Goal: Find specific page/section: Find specific page/section

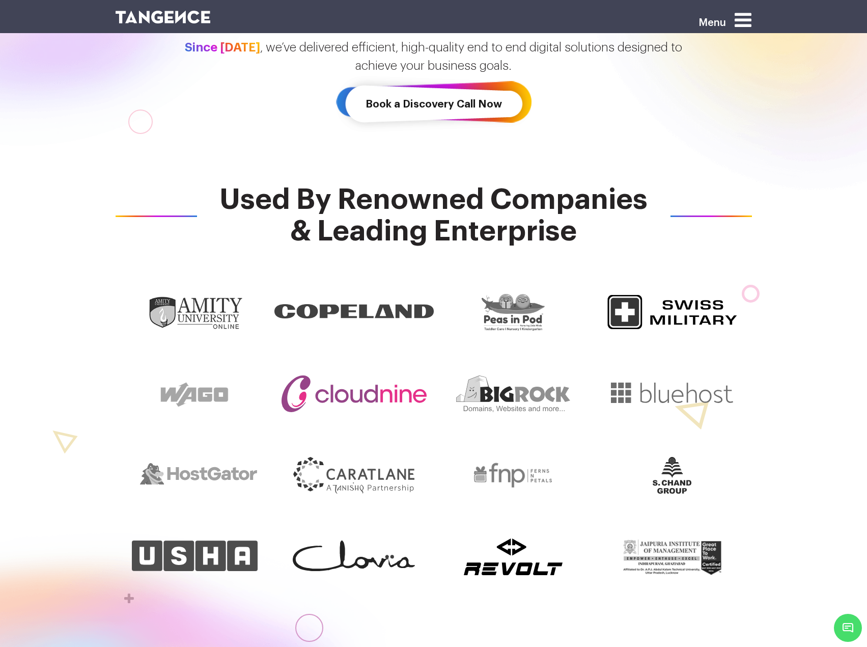
scroll to position [356, 0]
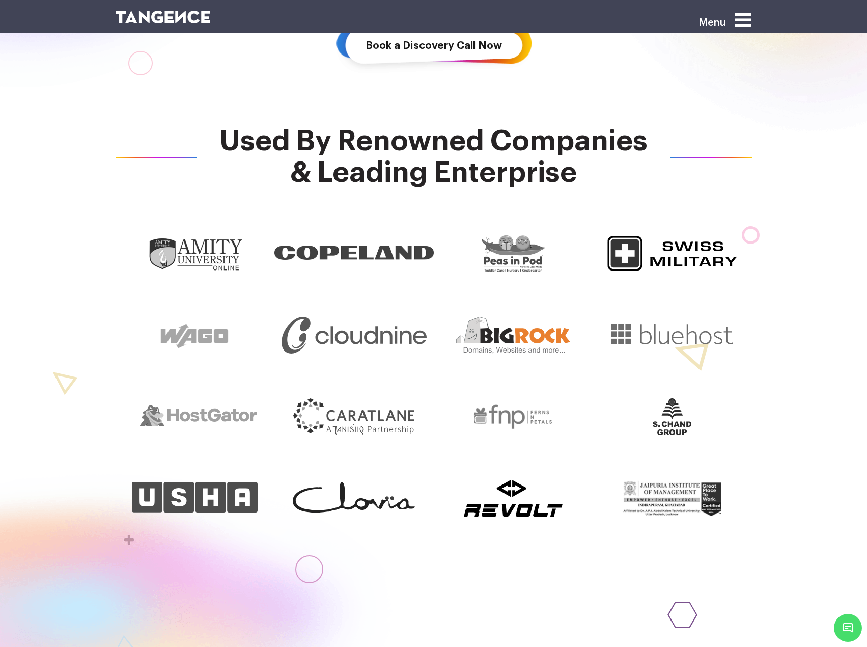
click at [540, 340] on img at bounding box center [513, 335] width 114 height 37
click at [639, 330] on img at bounding box center [672, 334] width 122 height 20
click at [547, 341] on img at bounding box center [513, 335] width 114 height 37
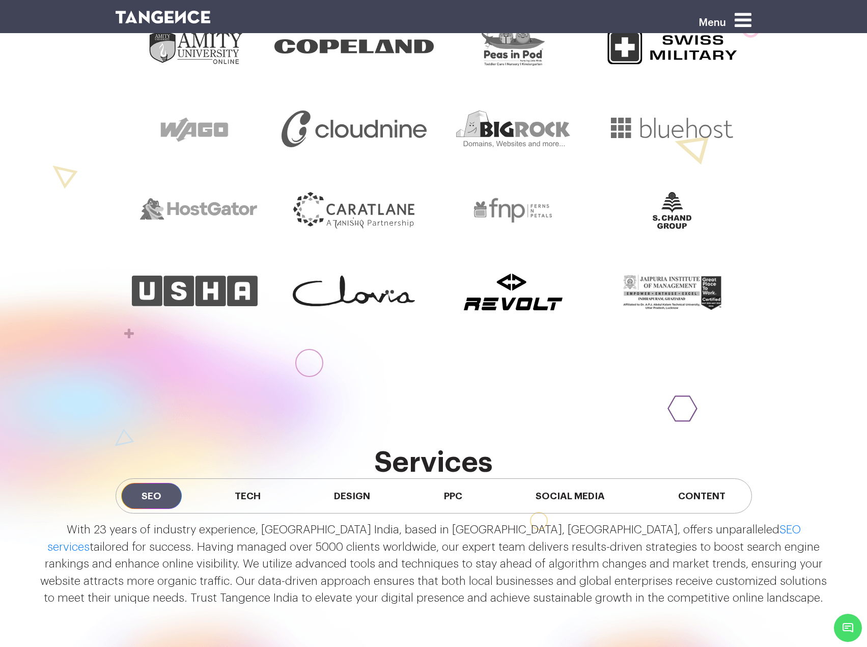
scroll to position [0, 0]
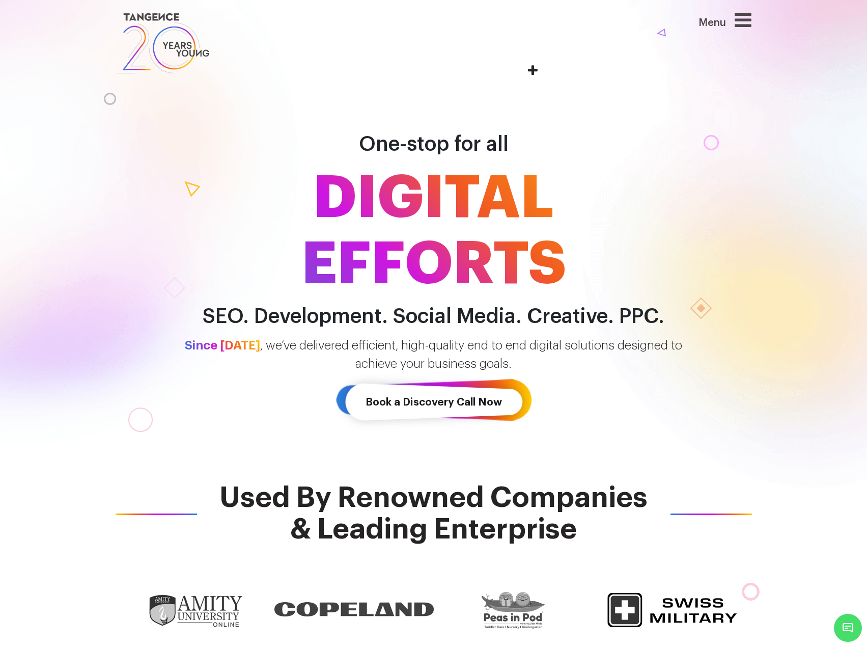
click at [744, 24] on icon at bounding box center [743, 19] width 17 height 19
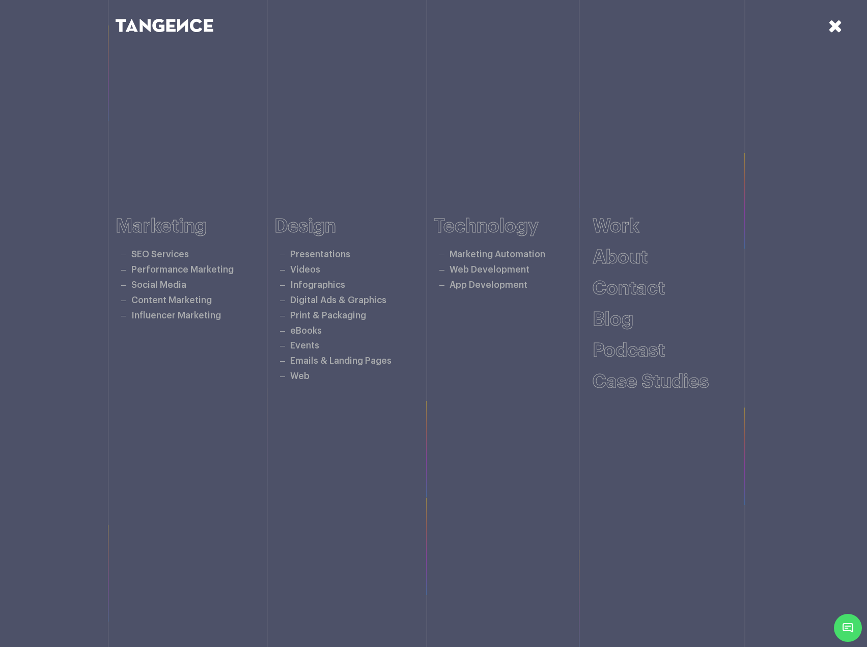
click at [837, 26] on icon at bounding box center [836, 26] width 14 height 18
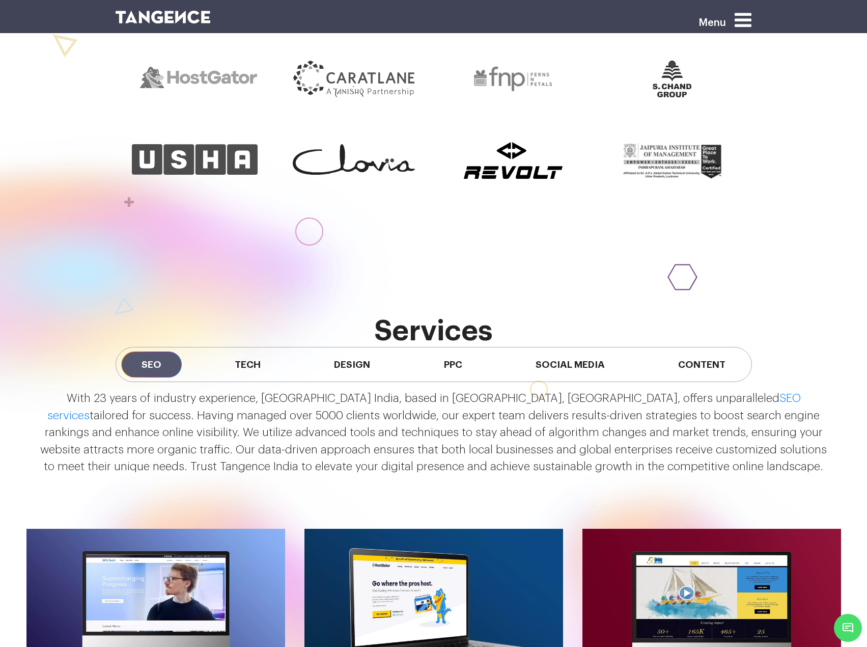
scroll to position [713, 0]
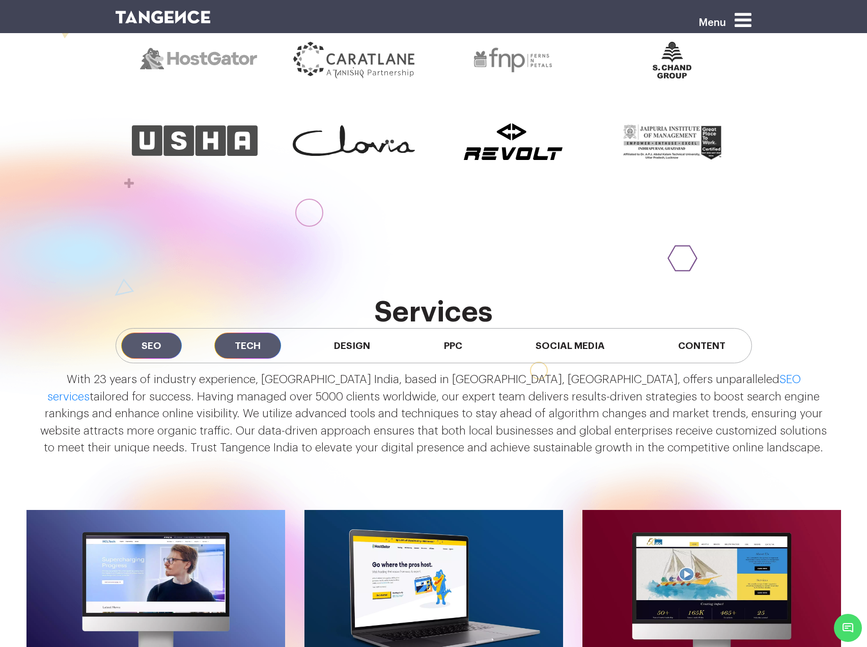
click at [246, 352] on span "Tech" at bounding box center [247, 346] width 67 height 26
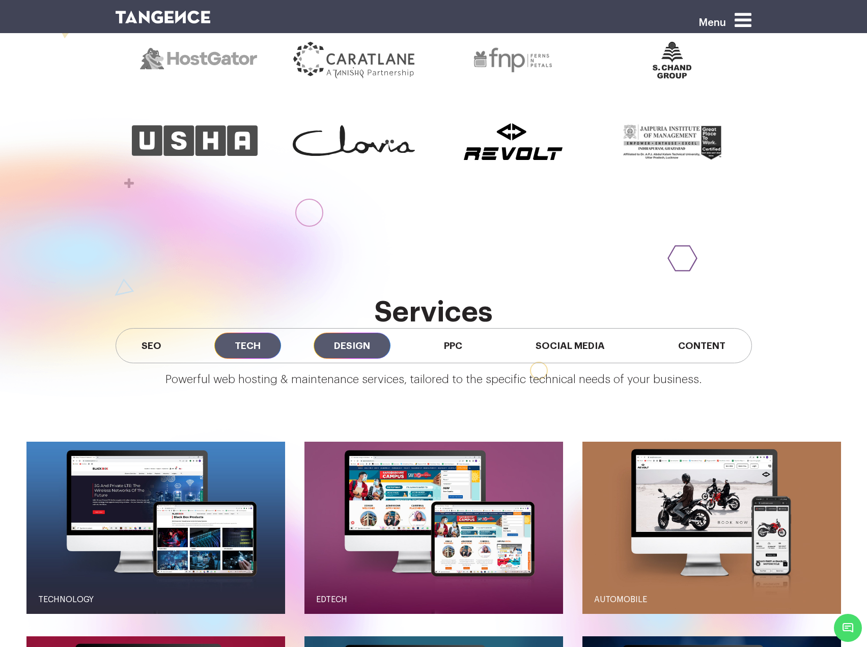
click at [374, 350] on span "Design" at bounding box center [352, 346] width 77 height 26
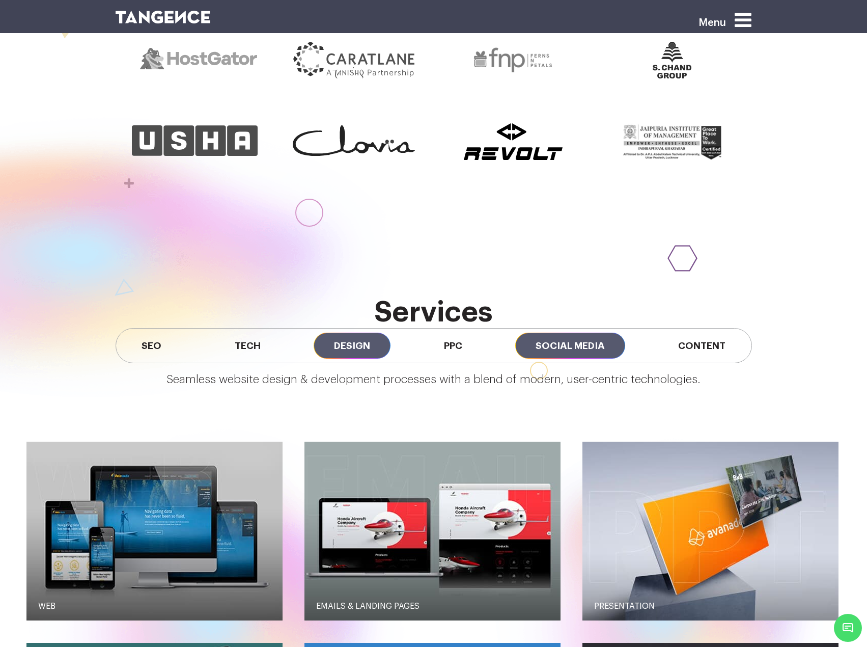
click at [534, 344] on span "Social Media" at bounding box center [570, 346] width 110 height 26
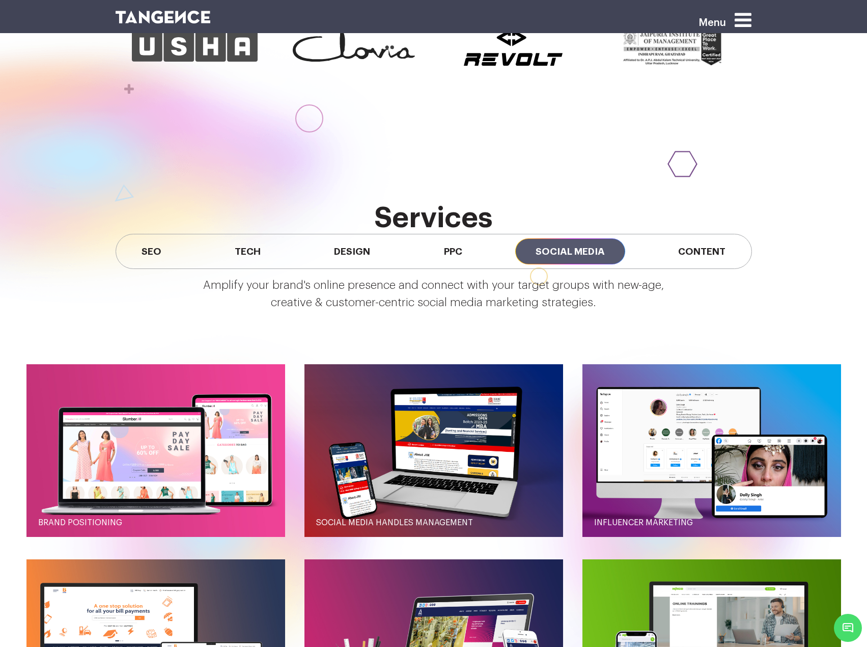
scroll to position [815, 0]
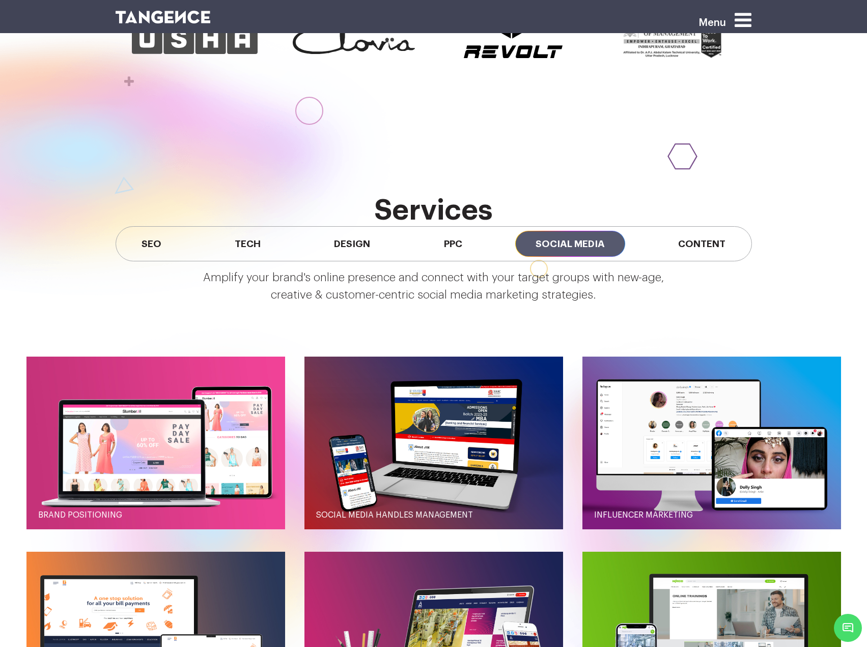
click at [700, 290] on p "Amplify your brand's online presence and connect with your target groups with n…" at bounding box center [433, 286] width 815 height 34
click at [716, 258] on div "SEO Tech Design PPC Social Media Content" at bounding box center [434, 243] width 637 height 35
click at [719, 248] on span "Content" at bounding box center [702, 244] width 88 height 26
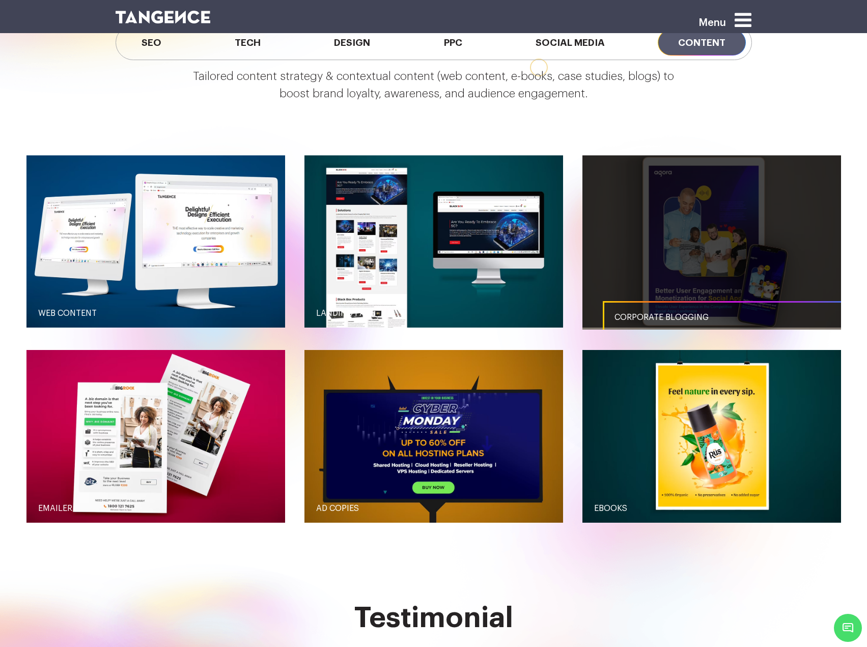
scroll to position [1069, 0]
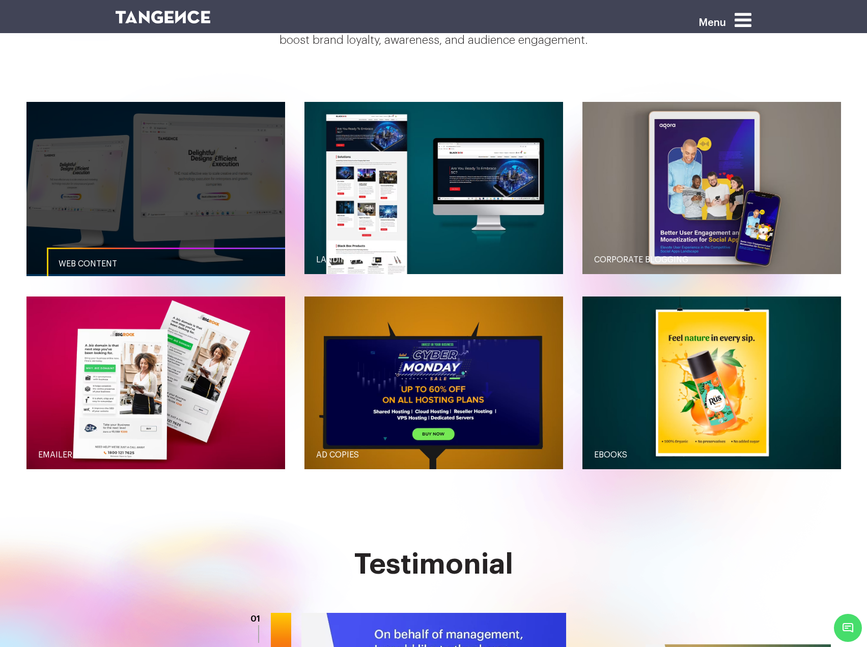
click at [174, 218] on link "button" at bounding box center [155, 188] width 259 height 172
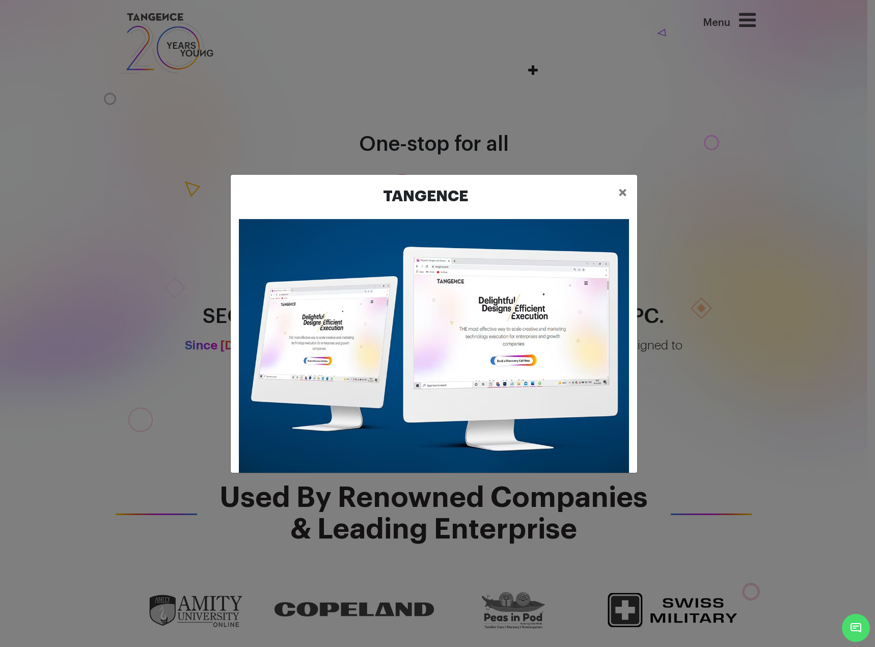
scroll to position [16, 0]
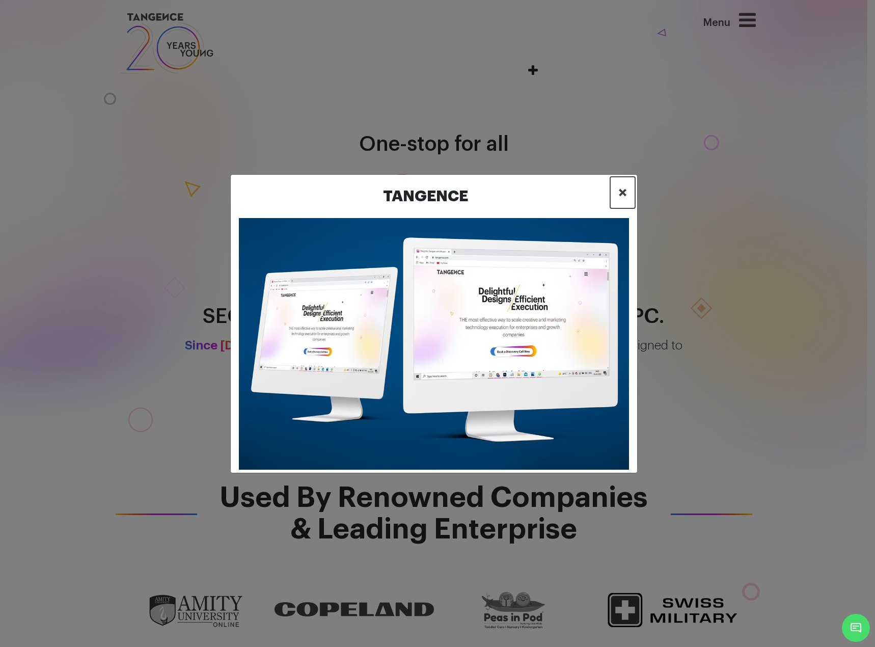
click at [620, 190] on button "×" at bounding box center [622, 193] width 25 height 32
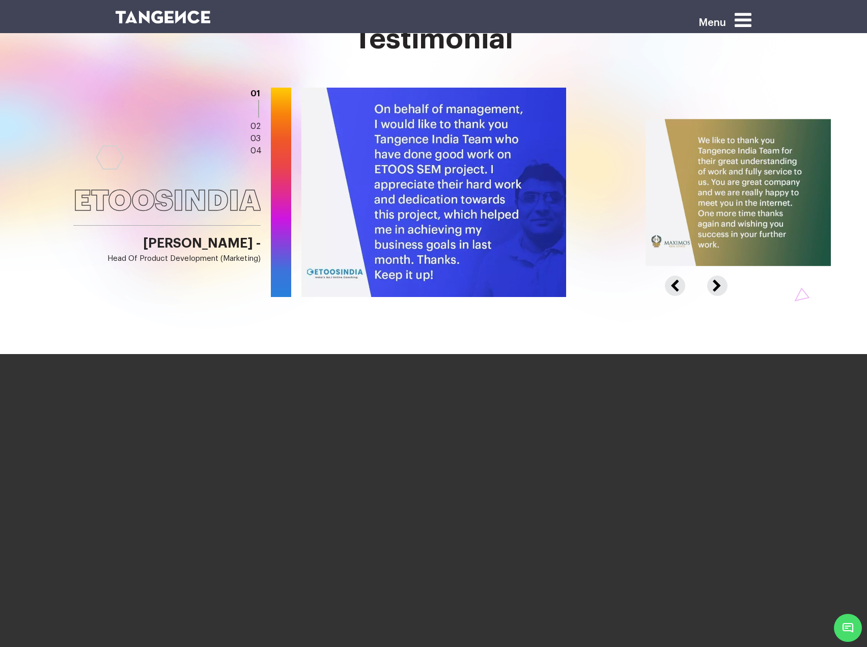
scroll to position [1596, 0]
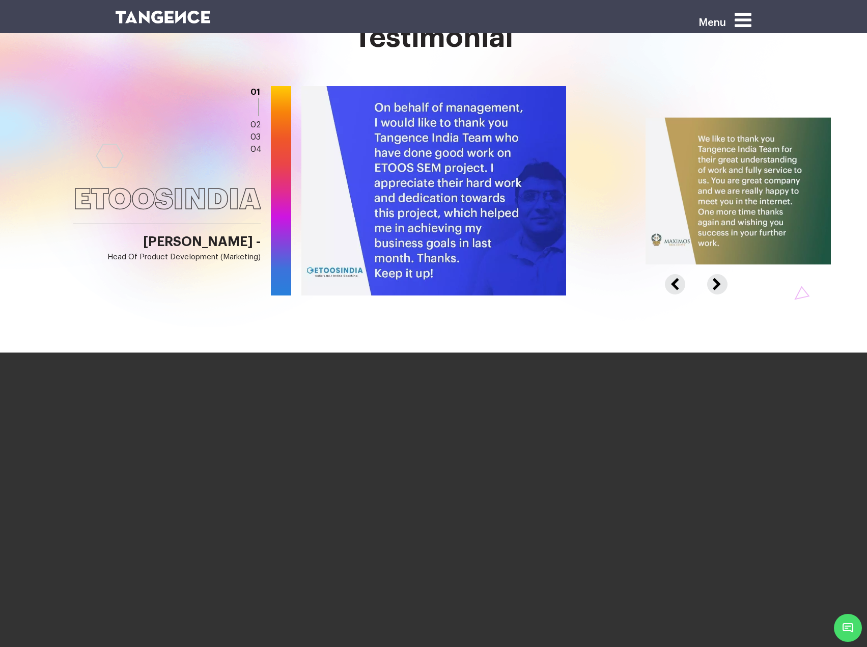
click at [706, 290] on div at bounding box center [830, 191] width 1059 height 210
click at [712, 283] on button "Next" at bounding box center [716, 278] width 18 height 9
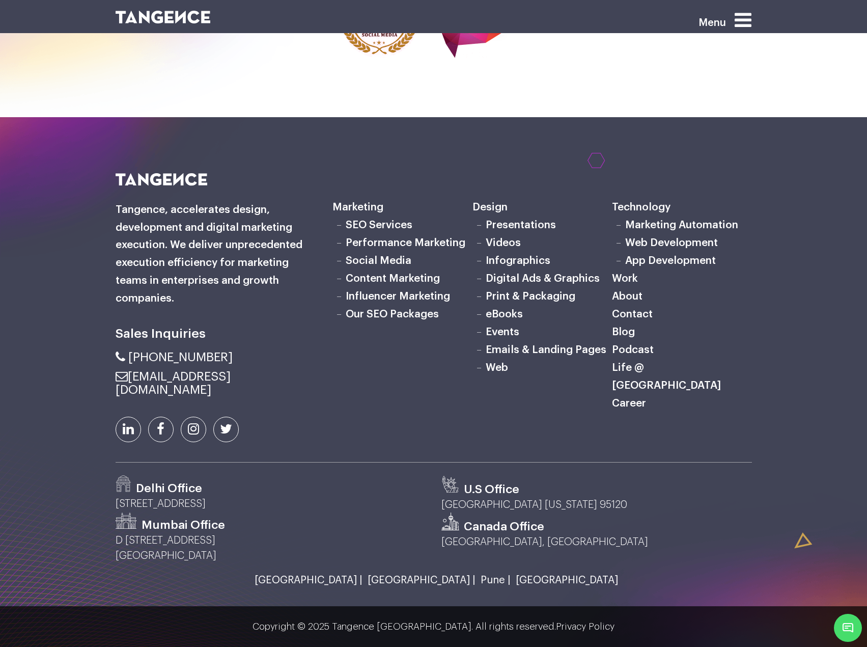
scroll to position [3125, 0]
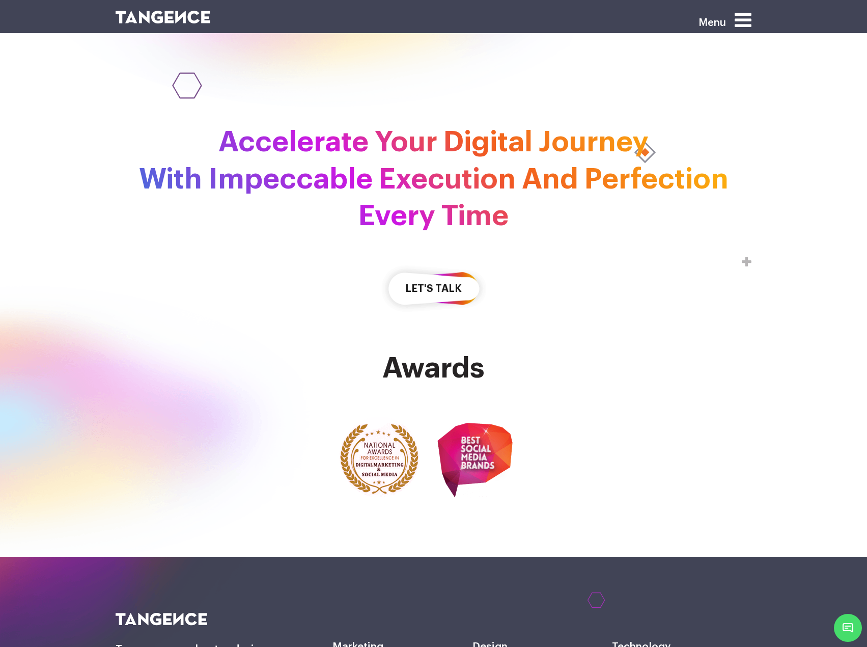
scroll to position [2954, 0]
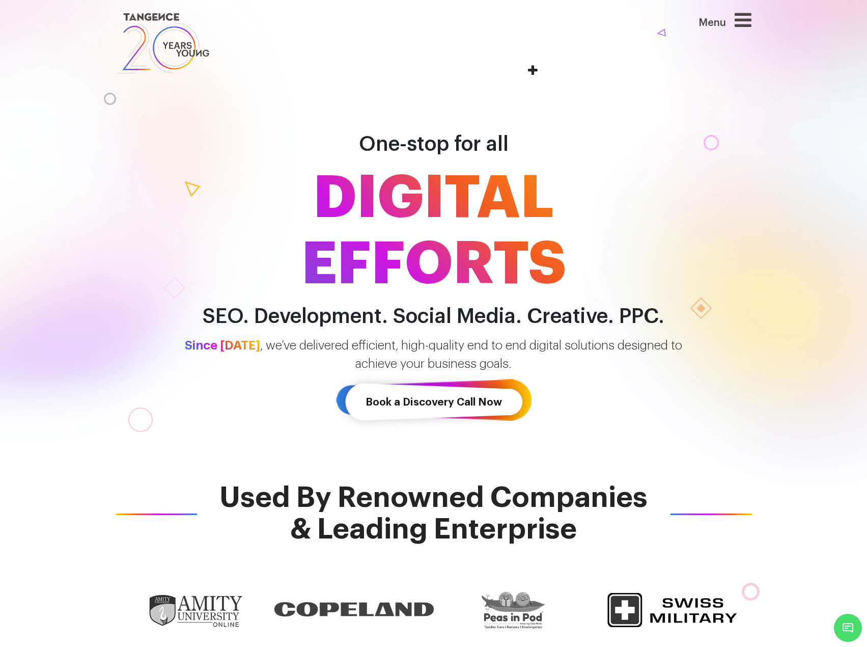
click at [725, 17] on div "Menu" at bounding box center [704, 25] width 93 height 30
click at [741, 23] on icon at bounding box center [743, 19] width 17 height 19
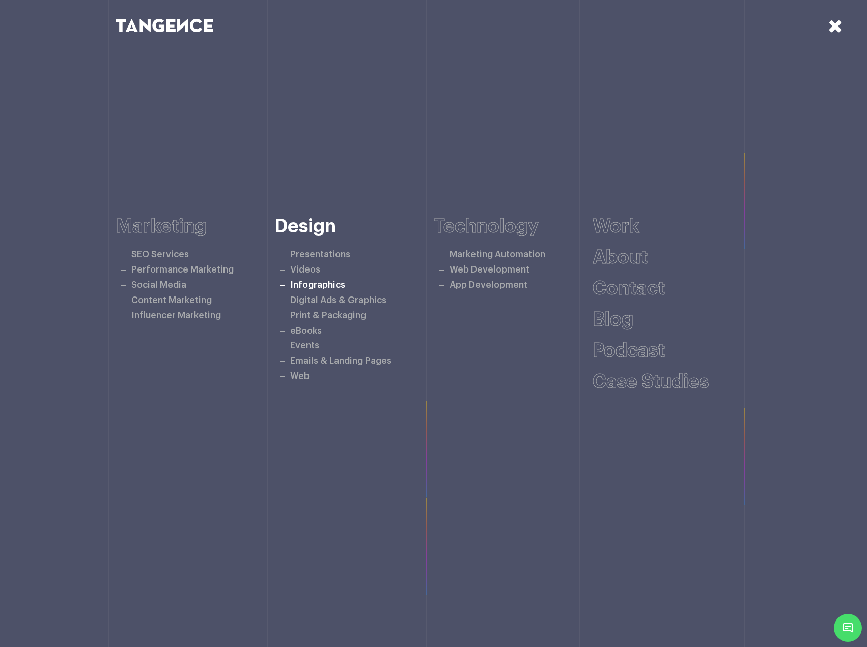
click at [327, 285] on link "Infographics" at bounding box center [317, 285] width 55 height 9
